Goal: Check status

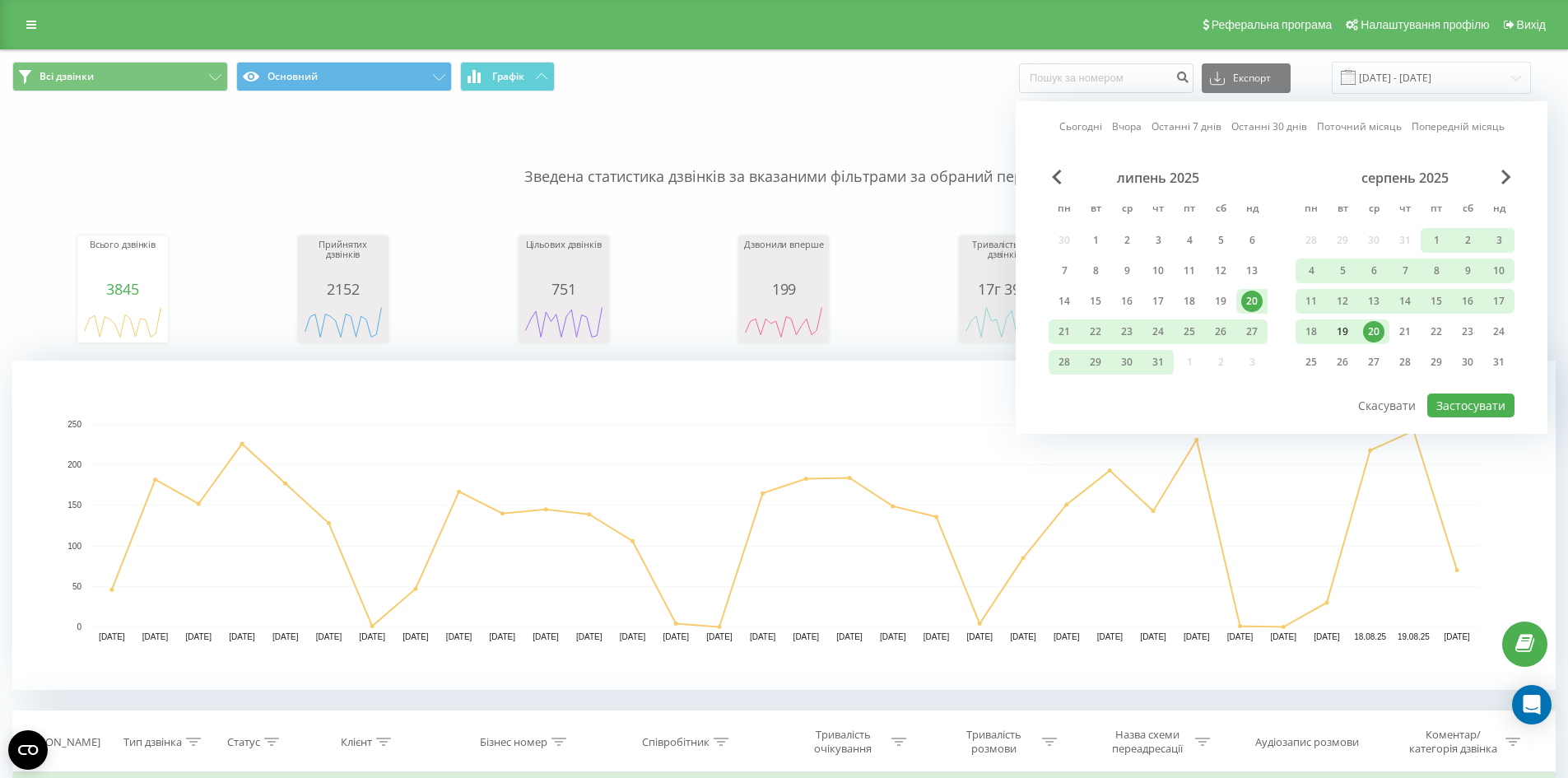
click at [1346, 327] on div "19" at bounding box center [1343, 332] width 22 height 22
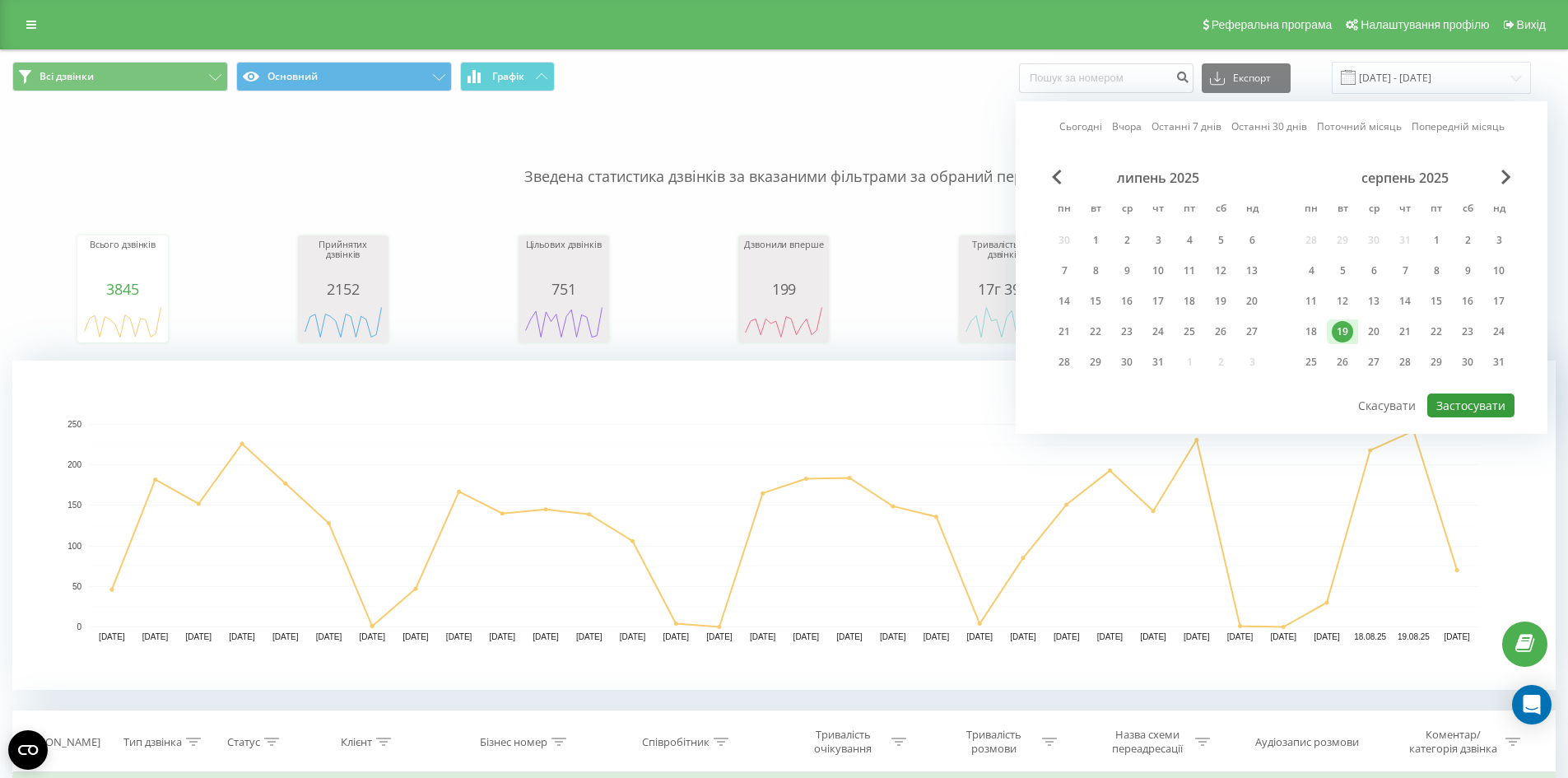
click at [1459, 412] on button "Застосувати" at bounding box center [1470, 406] width 87 height 24
type input "[DATE] - [DATE]"
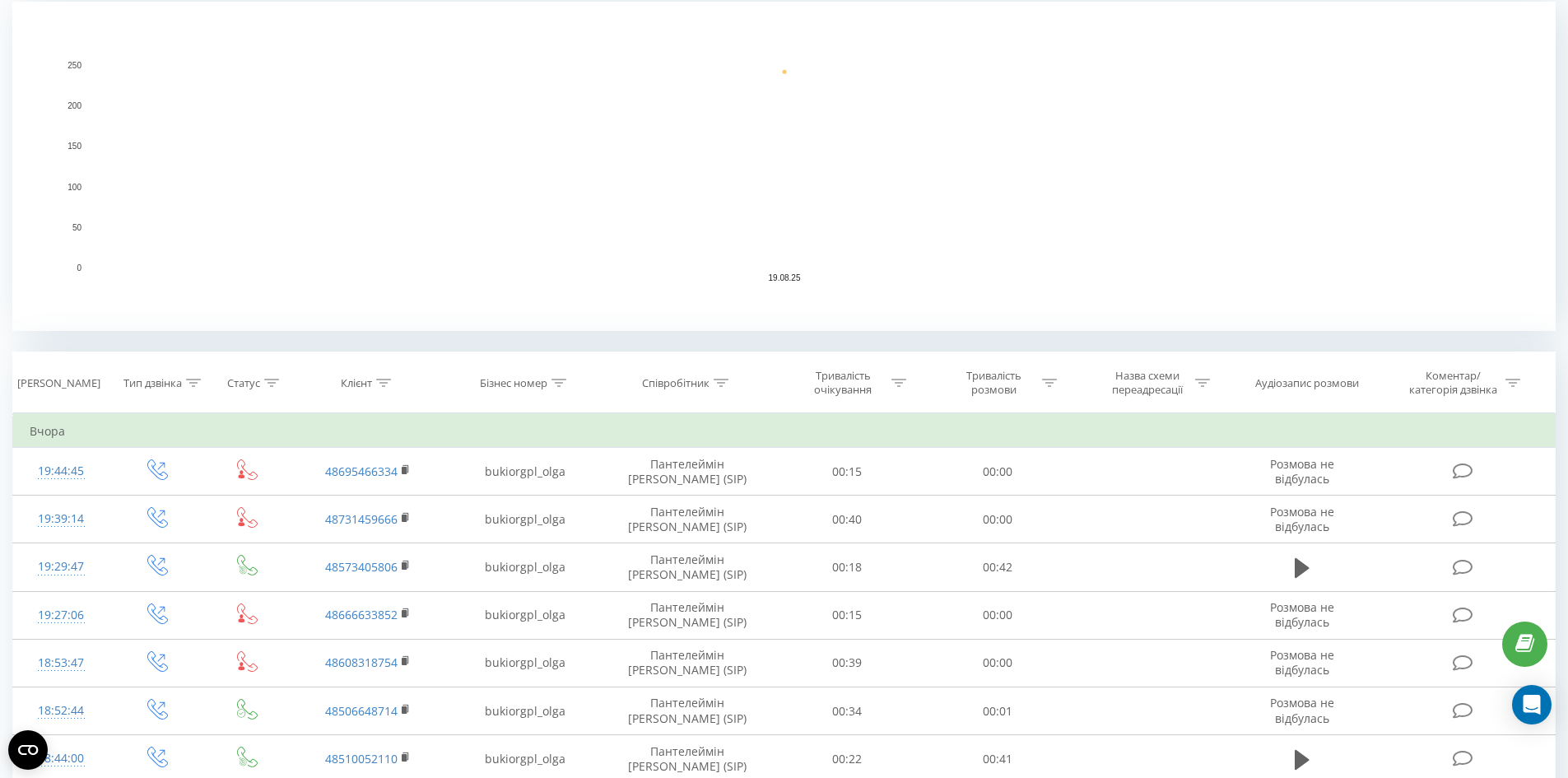
scroll to position [411, 0]
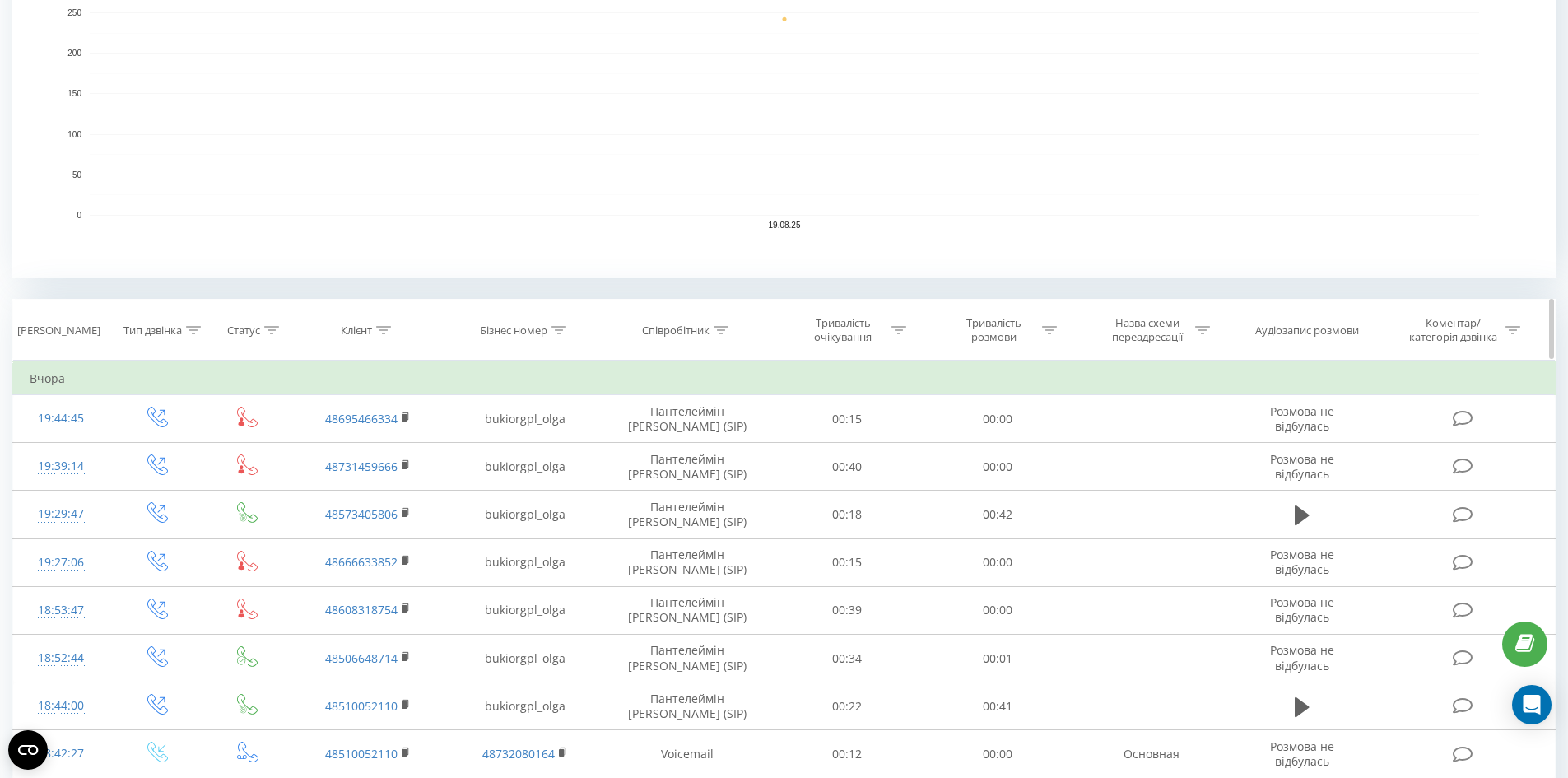
click at [722, 329] on icon at bounding box center [722, 330] width 15 height 8
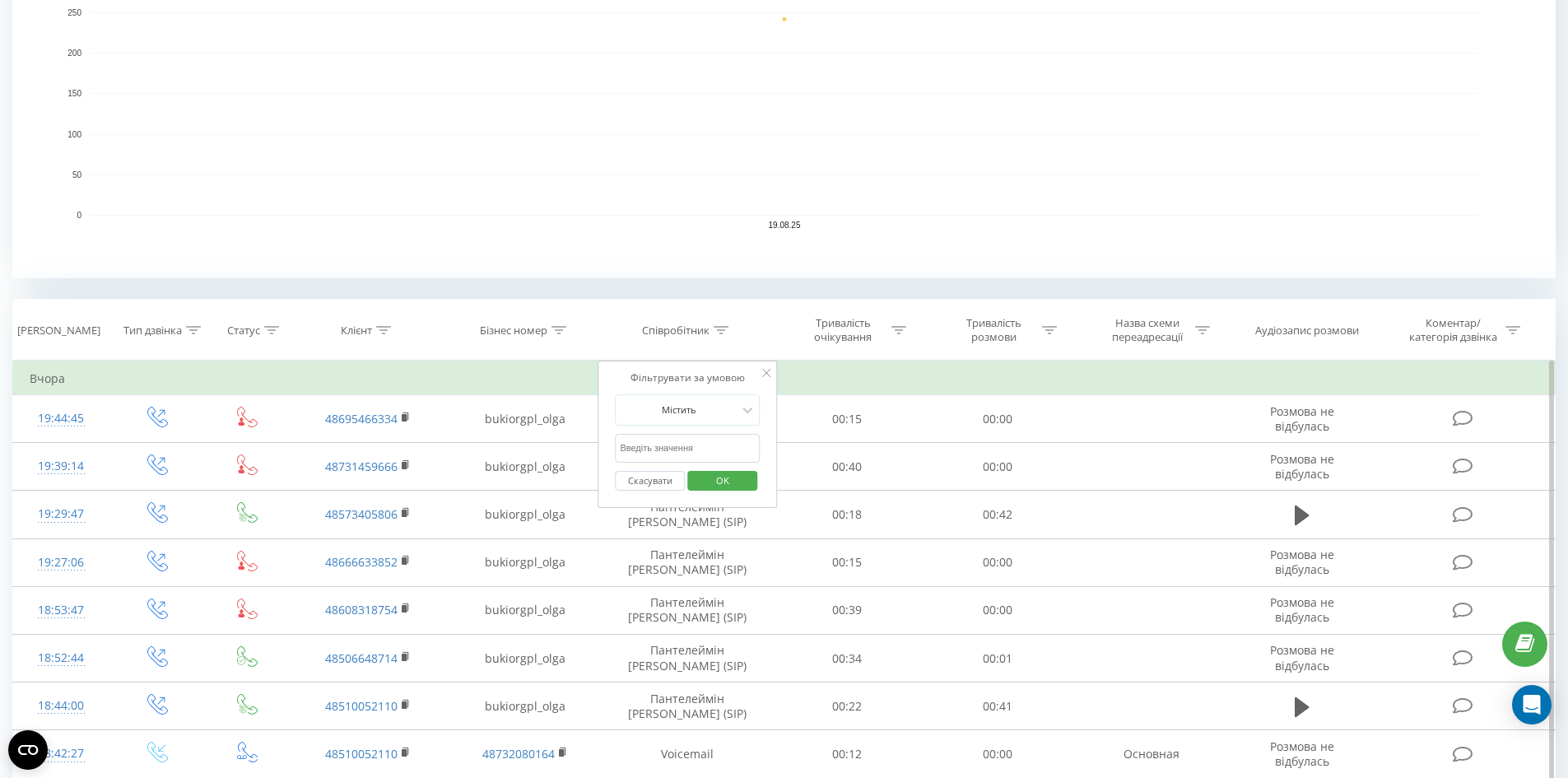
click at [693, 444] on input "text" at bounding box center [687, 448] width 145 height 29
type input "[PERSON_NAME]"
click at [732, 481] on span "OK" at bounding box center [723, 480] width 46 height 26
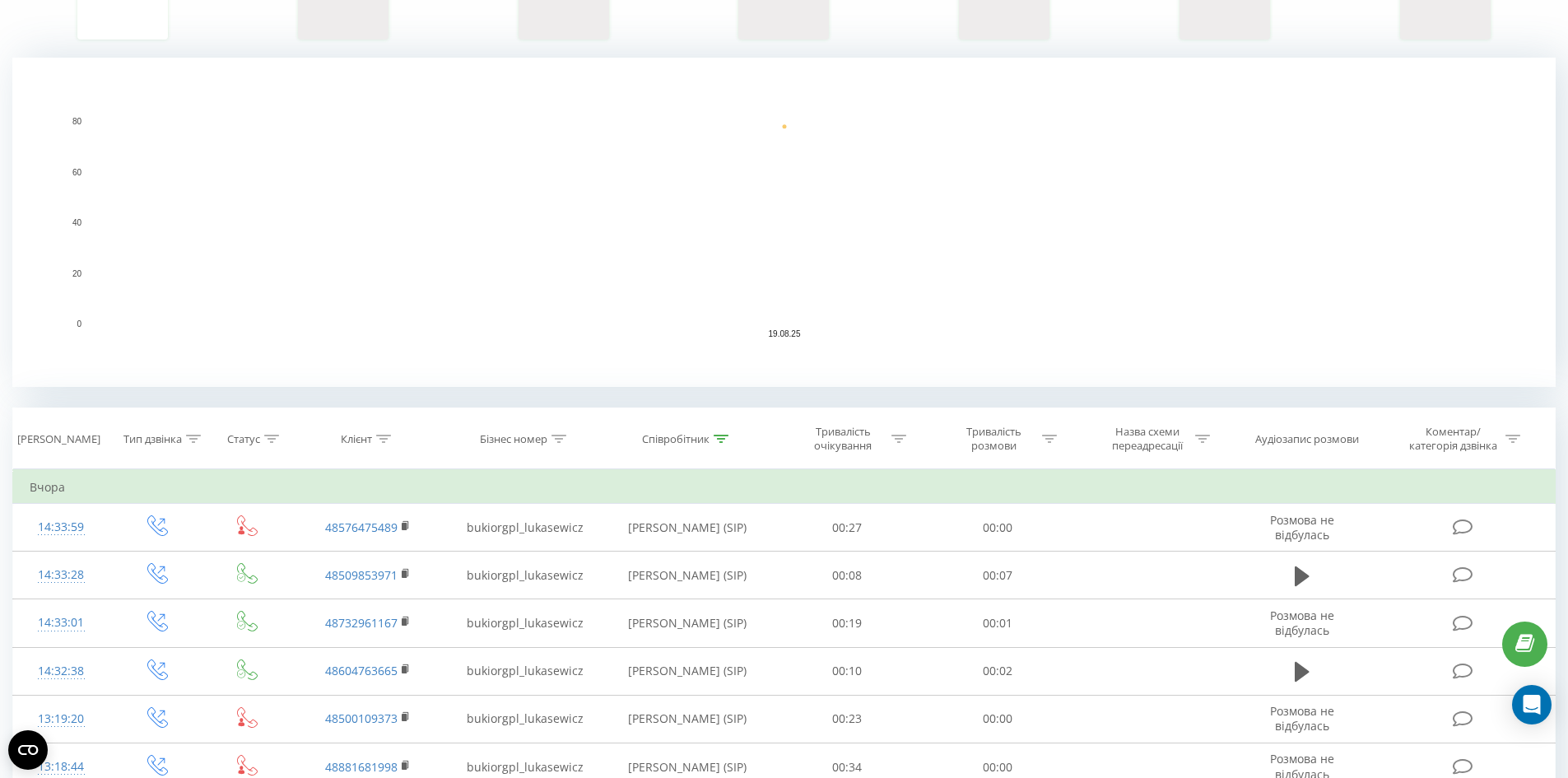
scroll to position [181, 0]
